Goal: Transaction & Acquisition: Purchase product/service

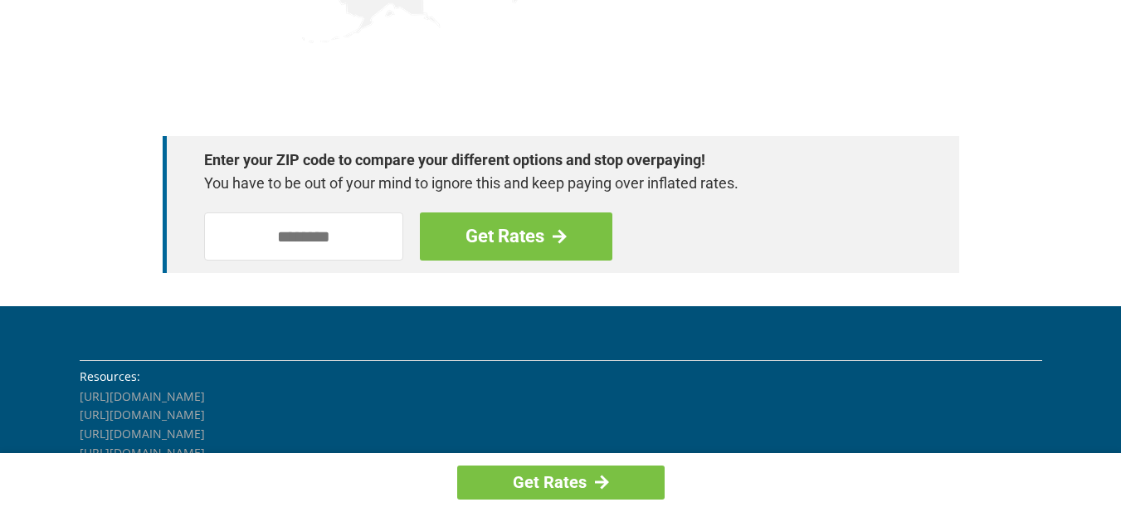
scroll to position [2406, 0]
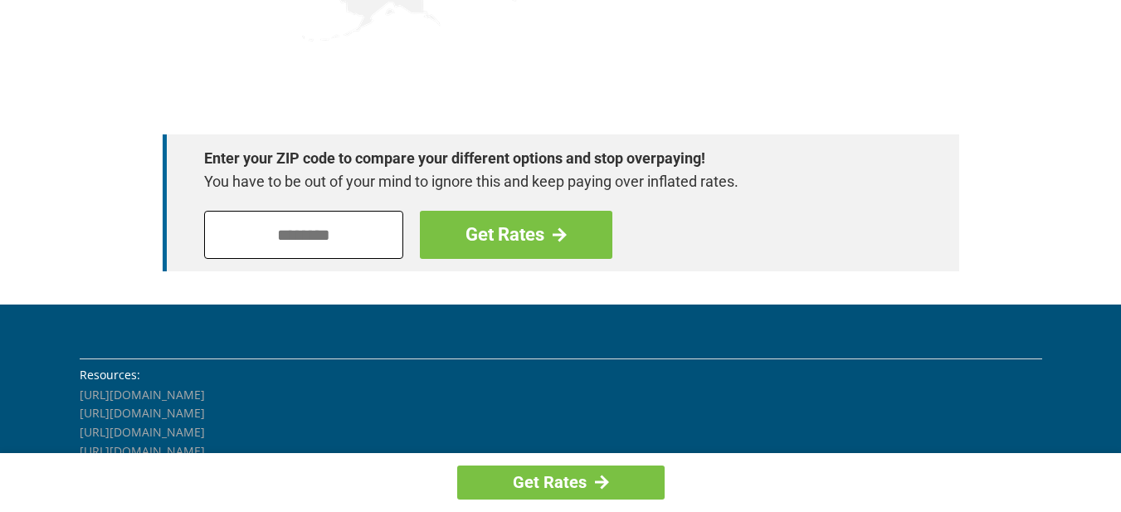
click at [292, 241] on input "tel" at bounding box center [303, 235] width 199 height 48
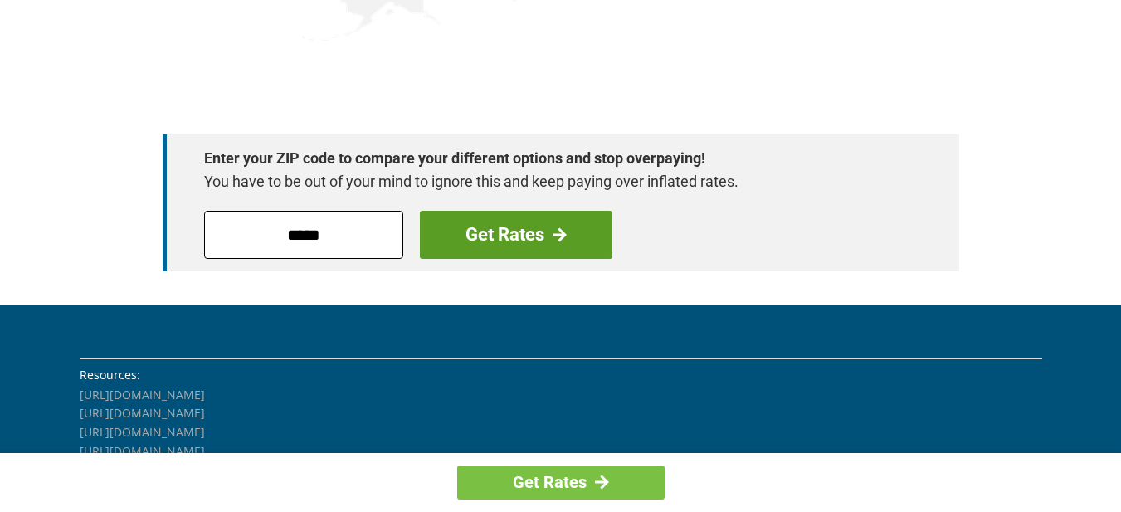
type input "*****"
click at [539, 241] on link "Get Rates" at bounding box center [516, 235] width 192 height 48
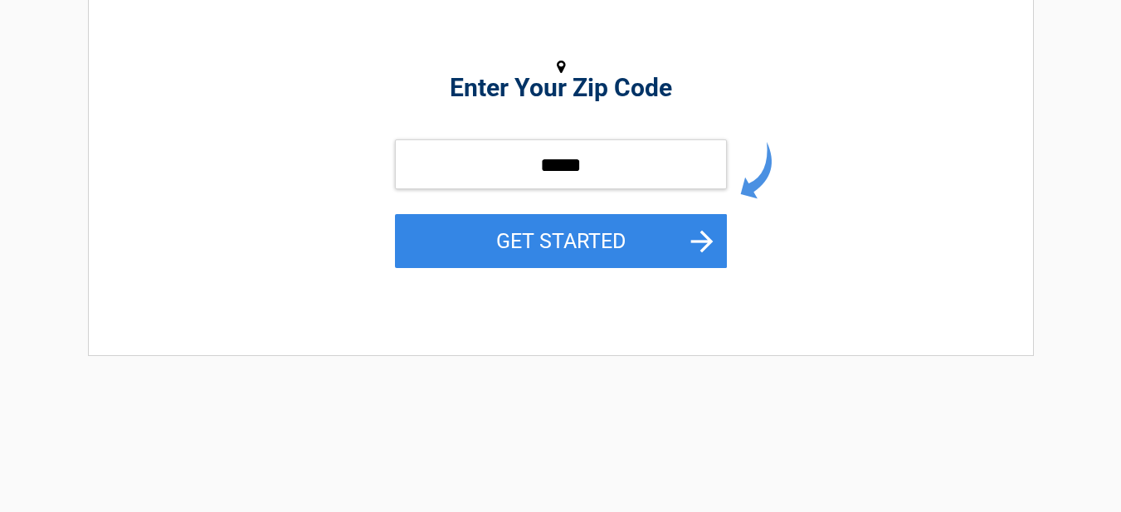
scroll to position [249, 0]
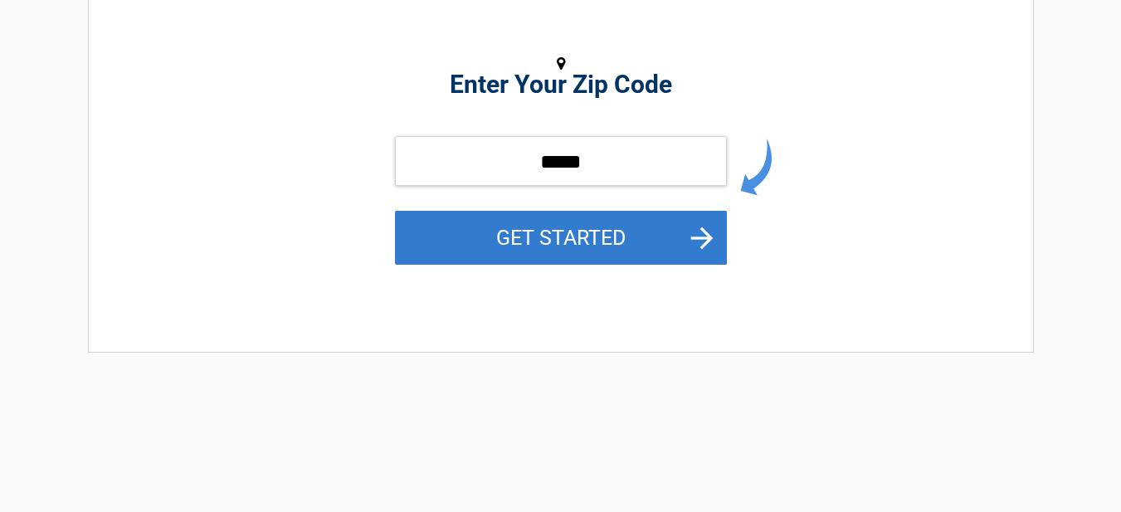
click at [691, 239] on button "GET STARTED" at bounding box center [561, 238] width 332 height 54
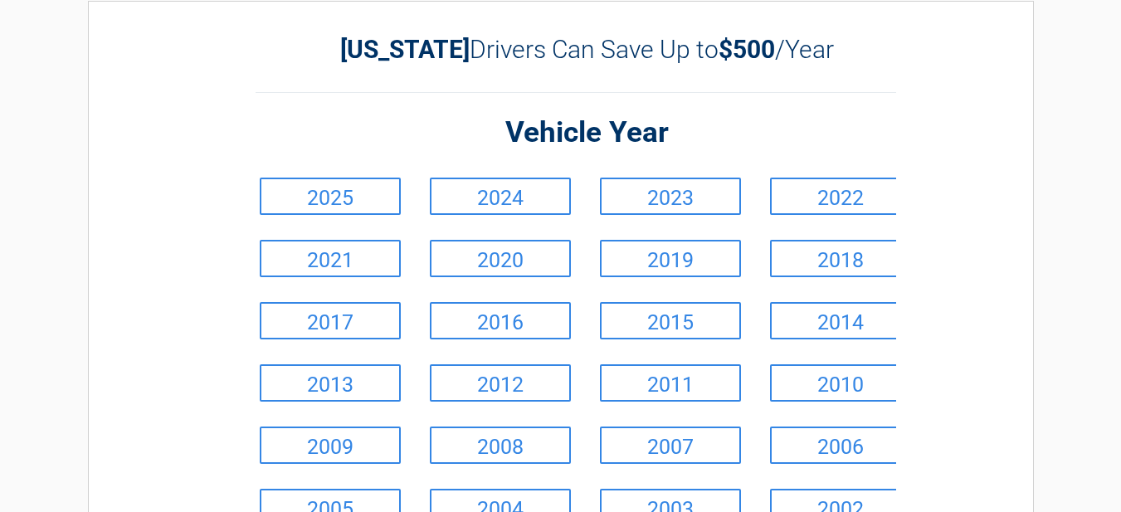
scroll to position [0, 0]
